Goal: Check status: Check status

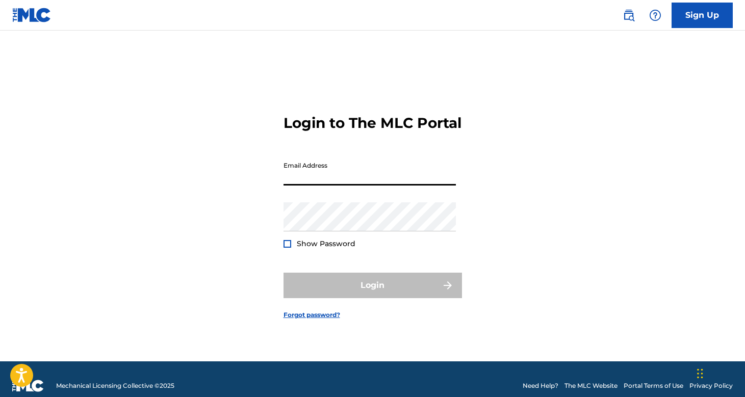
click at [325, 184] on input "Email Address" at bounding box center [370, 171] width 172 height 29
click at [351, 196] on div "Email Address" at bounding box center [370, 180] width 172 height 46
click at [346, 185] on input "Email Address" at bounding box center [370, 171] width 172 height 29
type input "[PERSON_NAME][EMAIL_ADDRESS][PERSON_NAME][DOMAIN_NAME]"
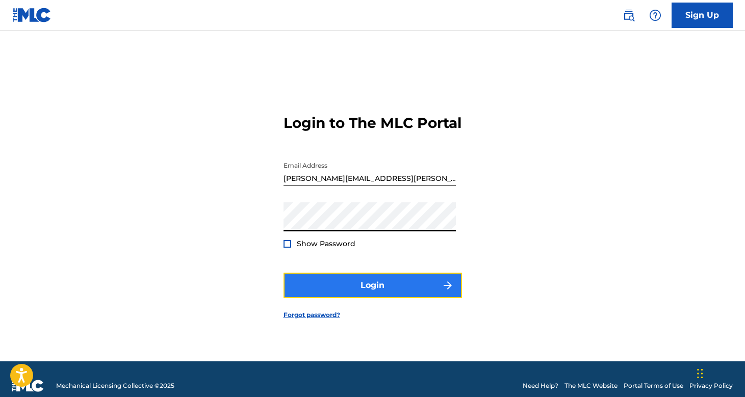
click at [370, 290] on button "Login" at bounding box center [373, 286] width 179 height 26
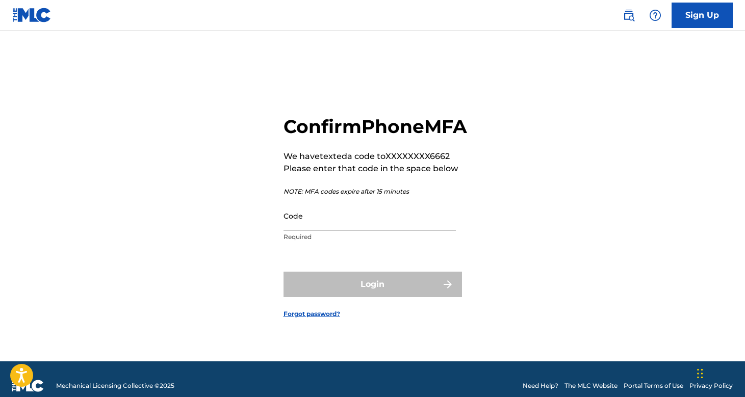
click at [369, 231] on input "Code" at bounding box center [370, 215] width 172 height 29
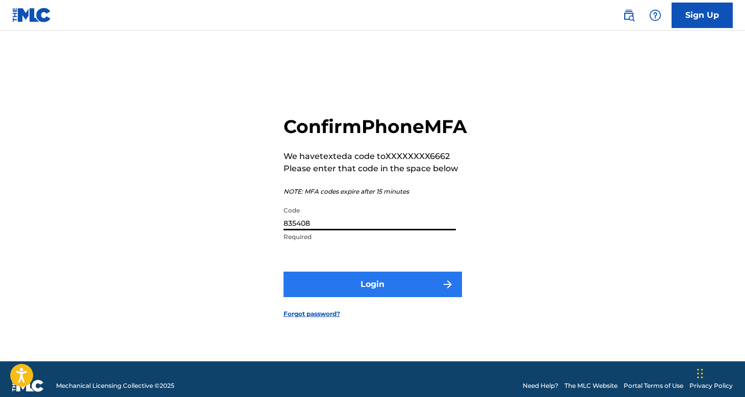
type input "835408"
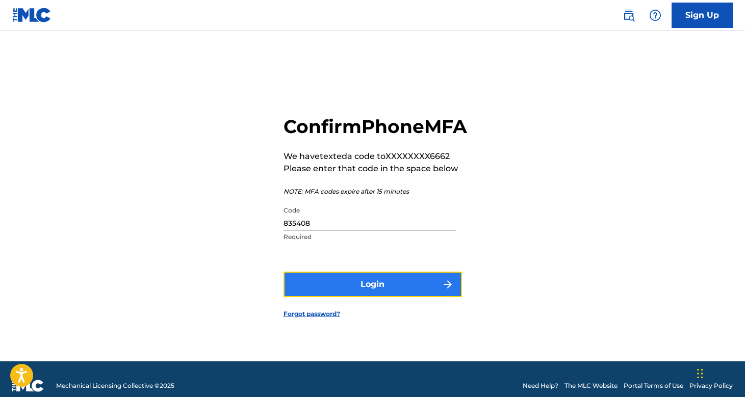
click at [397, 293] on button "Login" at bounding box center [373, 285] width 179 height 26
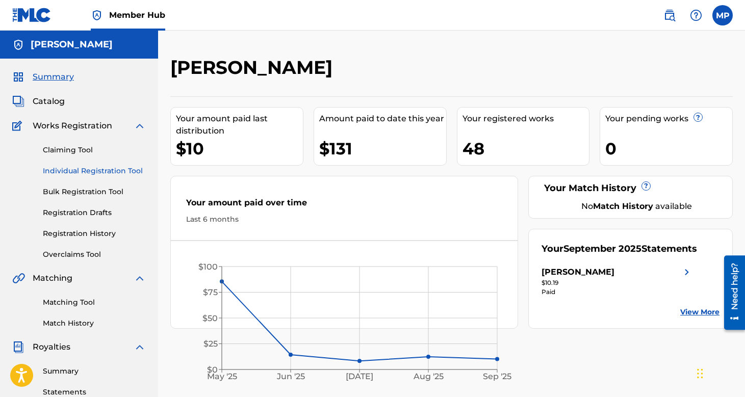
click at [74, 171] on link "Individual Registration Tool" at bounding box center [94, 171] width 103 height 11
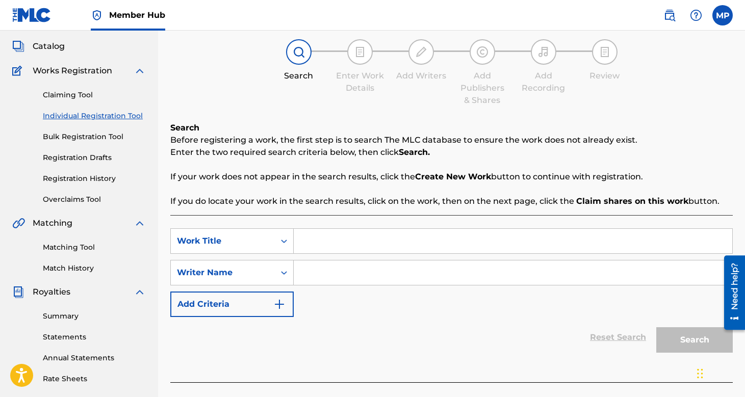
scroll to position [57, 0]
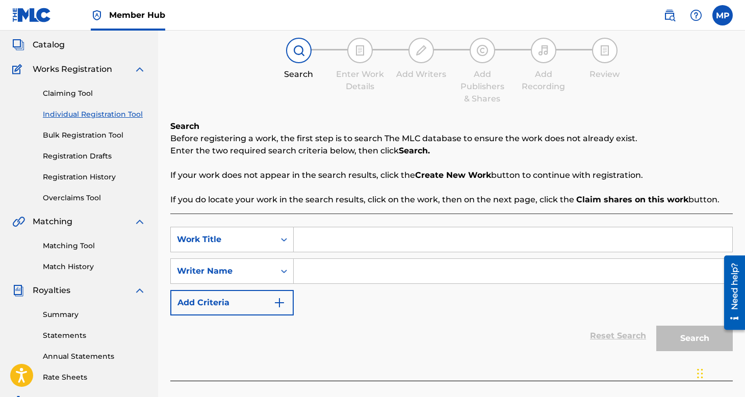
click at [342, 266] on input "Search Form" at bounding box center [513, 271] width 439 height 24
click at [339, 243] on input "Search Form" at bounding box center [513, 239] width 439 height 24
type input "easier by now"
click at [311, 268] on input "Search Form" at bounding box center [513, 271] width 439 height 24
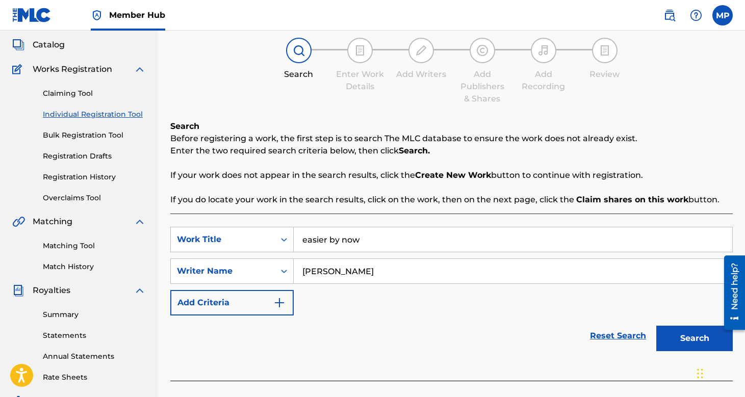
type input "[PERSON_NAME]"
click at [656, 326] on button "Search" at bounding box center [694, 339] width 77 height 26
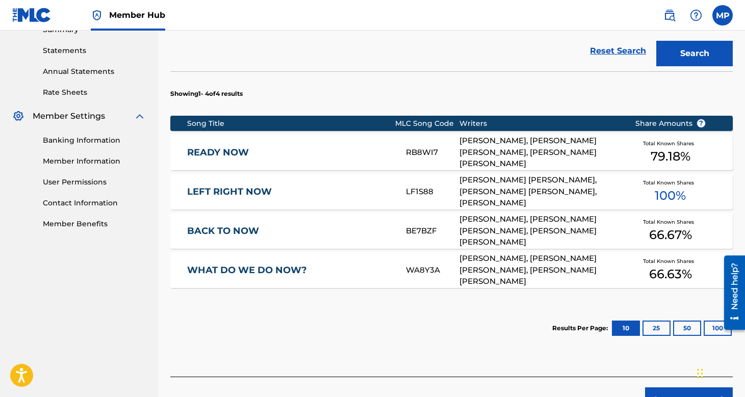
scroll to position [349, 0]
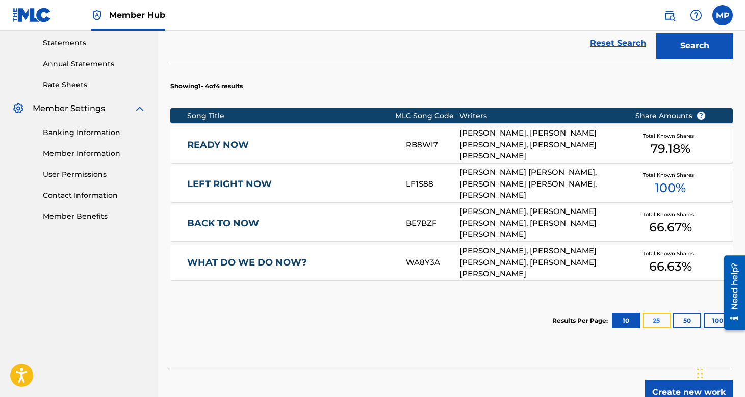
click at [650, 318] on button "25" at bounding box center [657, 320] width 28 height 15
click at [694, 324] on button "50" at bounding box center [687, 320] width 28 height 15
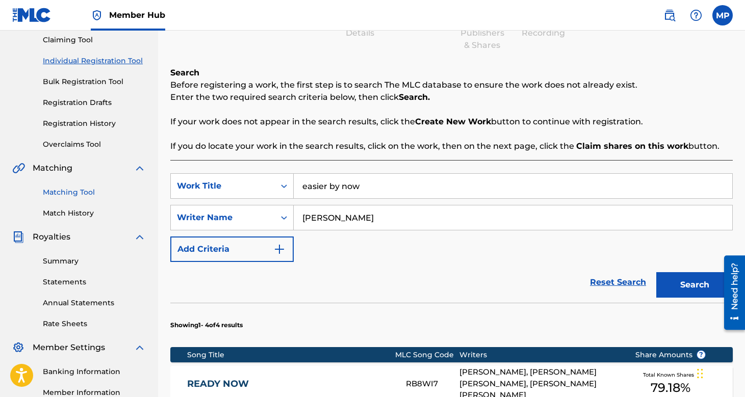
scroll to position [99, 0]
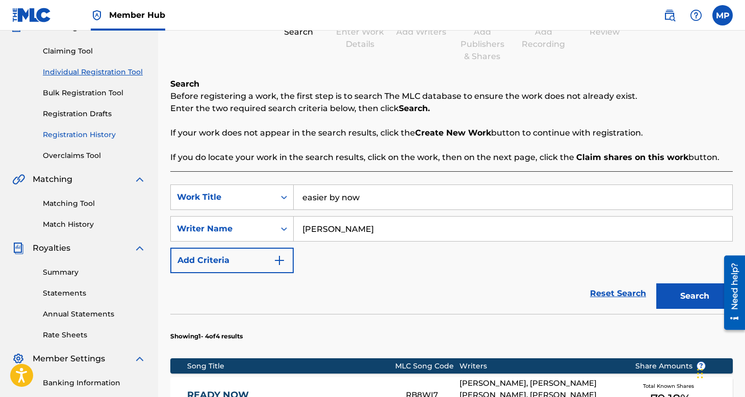
click at [93, 130] on link "Registration History" at bounding box center [94, 135] width 103 height 11
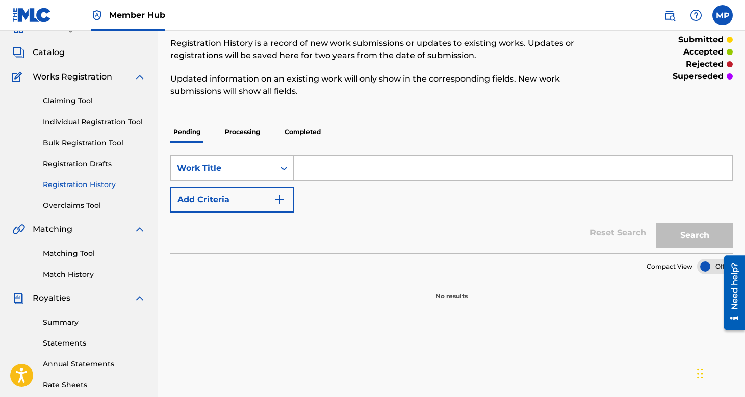
scroll to position [50, 0]
click at [248, 129] on p "Processing" at bounding box center [242, 130] width 41 height 21
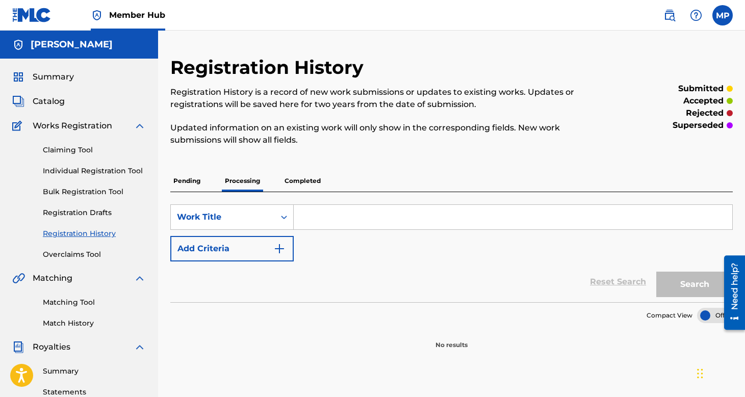
click at [318, 185] on p "Completed" at bounding box center [303, 180] width 42 height 21
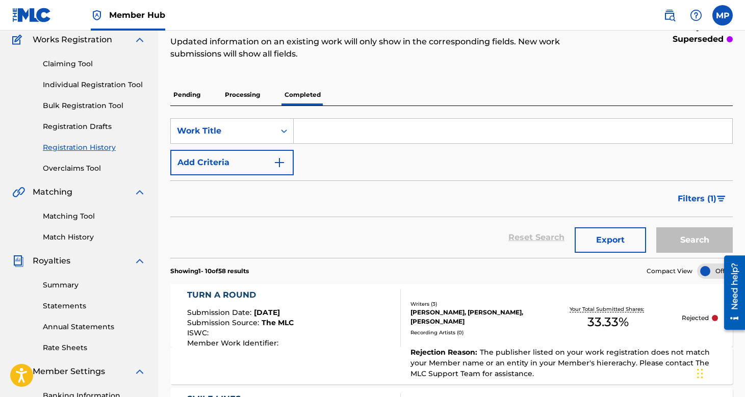
scroll to position [83, 0]
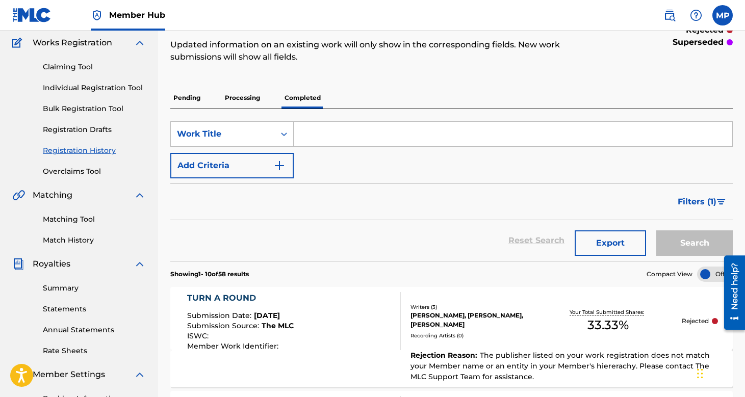
click at [252, 95] on p "Processing" at bounding box center [242, 97] width 41 height 21
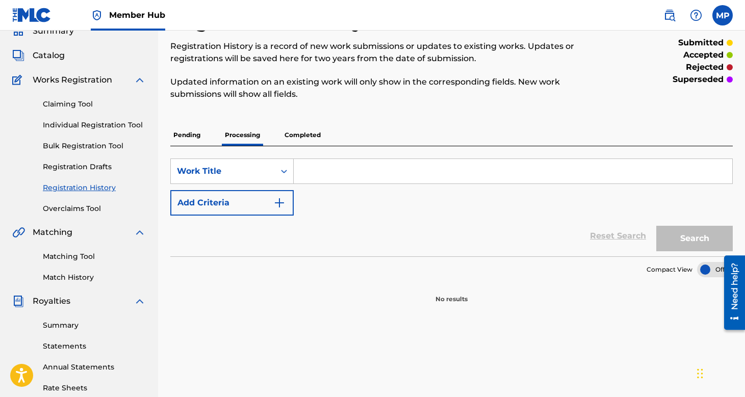
scroll to position [34, 0]
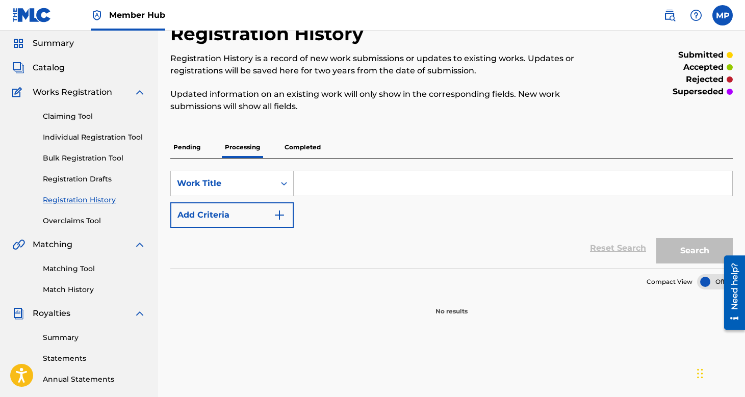
click at [197, 150] on p "Pending" at bounding box center [186, 147] width 33 height 21
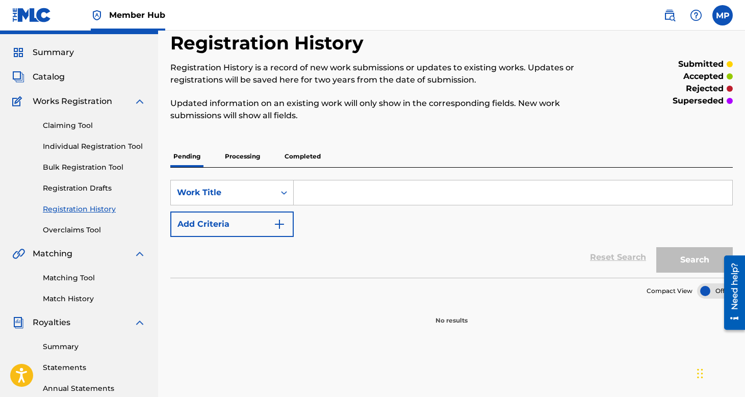
scroll to position [23, 0]
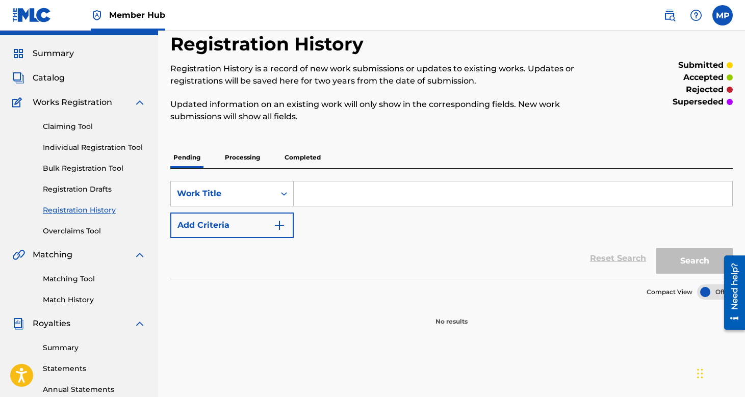
click at [252, 156] on p "Processing" at bounding box center [242, 157] width 41 height 21
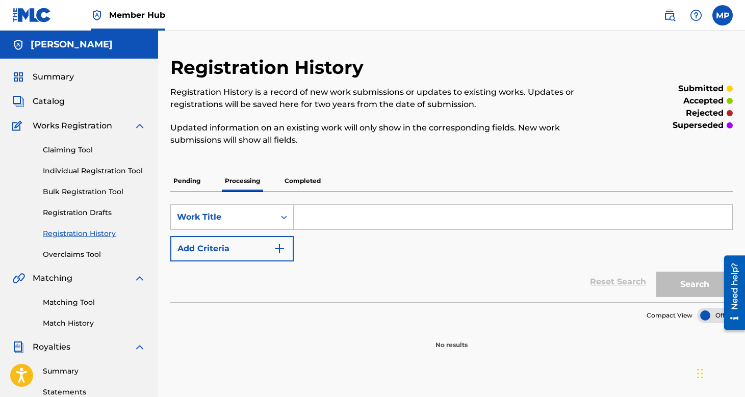
click at [200, 177] on p "Pending" at bounding box center [186, 180] width 33 height 21
